Goal: Understand process/instructions: Learn how to perform a task or action

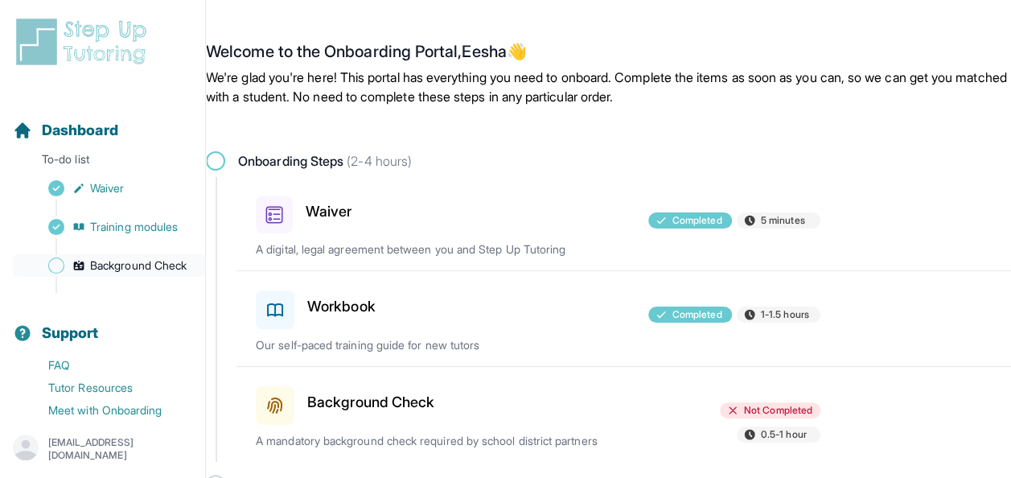
click at [102, 273] on span "Background Check" at bounding box center [138, 265] width 96 height 16
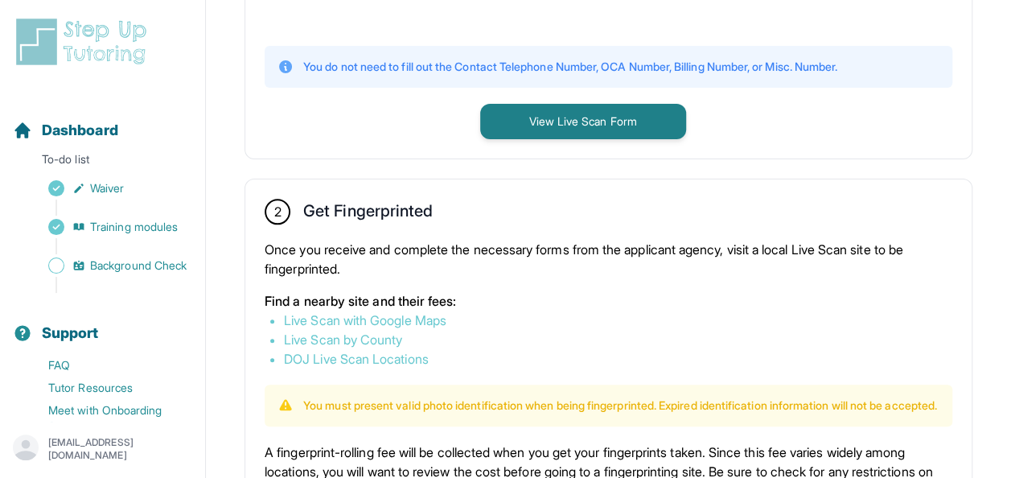
scroll to position [732, 0]
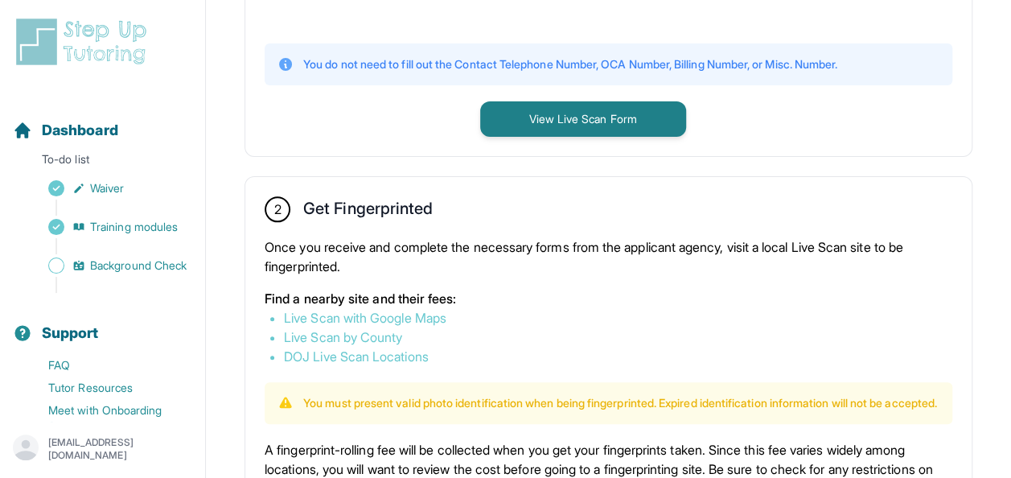
click at [425, 317] on link "Live Scan with Google Maps" at bounding box center [365, 318] width 162 height 16
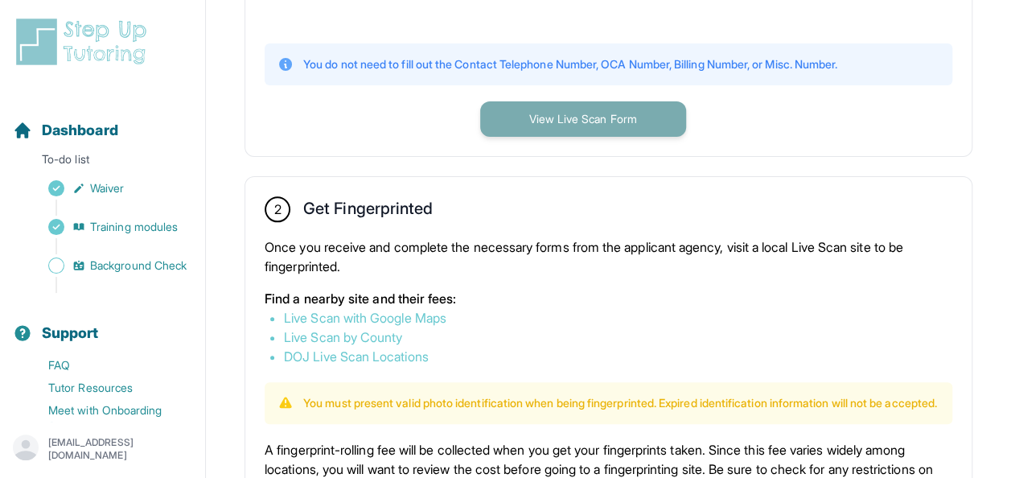
click at [587, 115] on button "View Live Scan Form" at bounding box center [583, 118] width 206 height 35
